Goal: Transaction & Acquisition: Purchase product/service

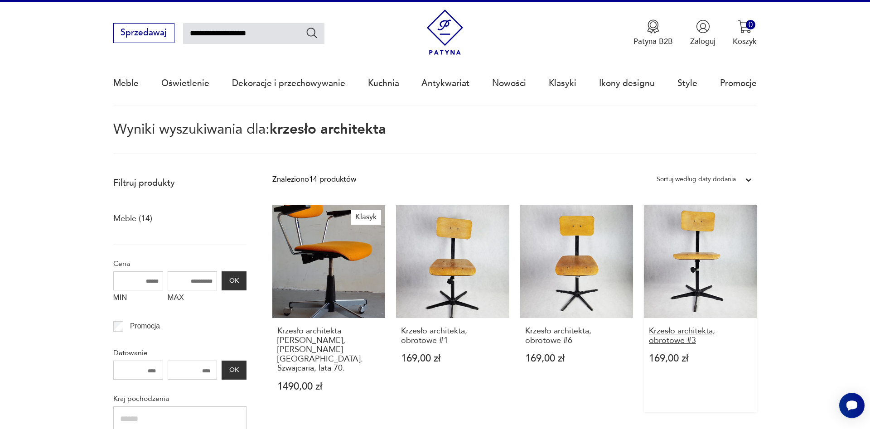
scroll to position [104, 0]
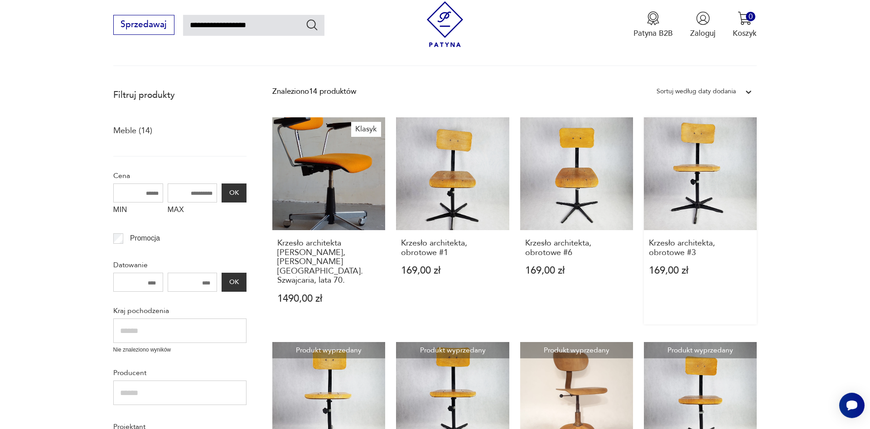
click at [685, 192] on link "Krzesło architekta, obrotowe #3 169,00 zł" at bounding box center [700, 220] width 113 height 207
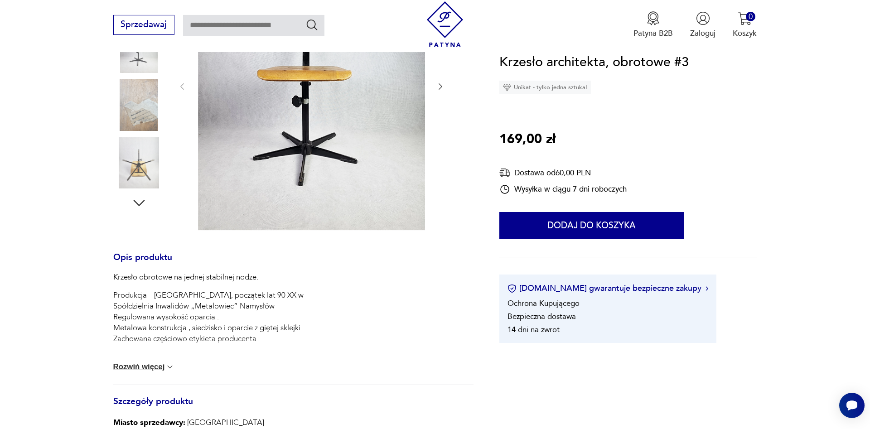
scroll to position [46, 0]
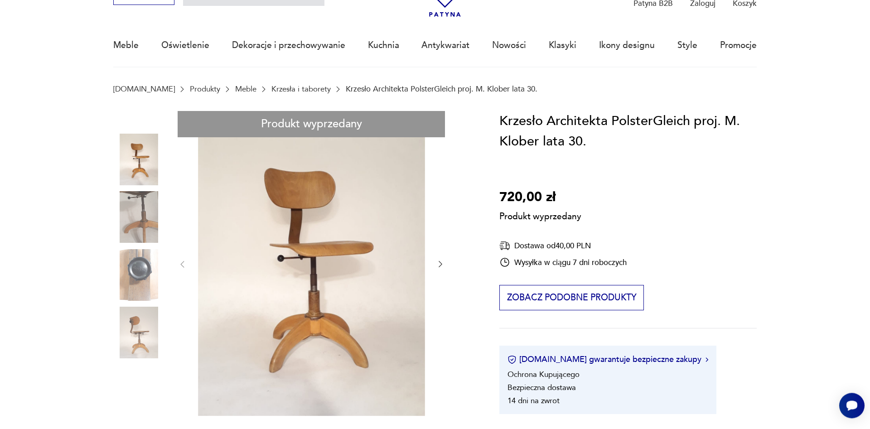
scroll to position [46, 0]
